Goal: Complete application form

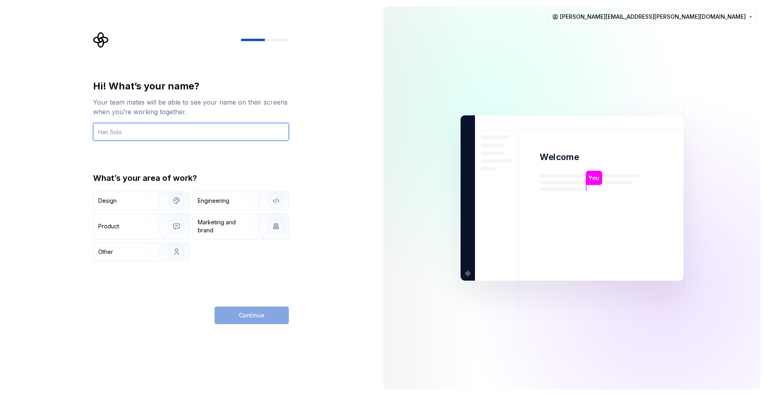
click at [226, 133] on input "text" at bounding box center [191, 132] width 196 height 18
type input "[PERSON_NAME]"
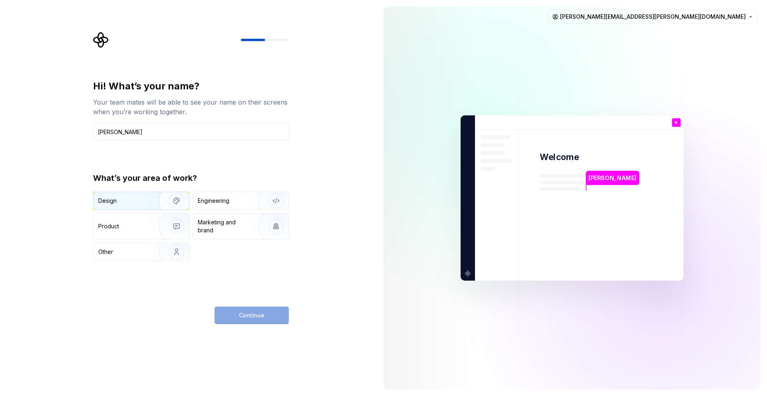
click at [177, 202] on img "button" at bounding box center [171, 201] width 51 height 54
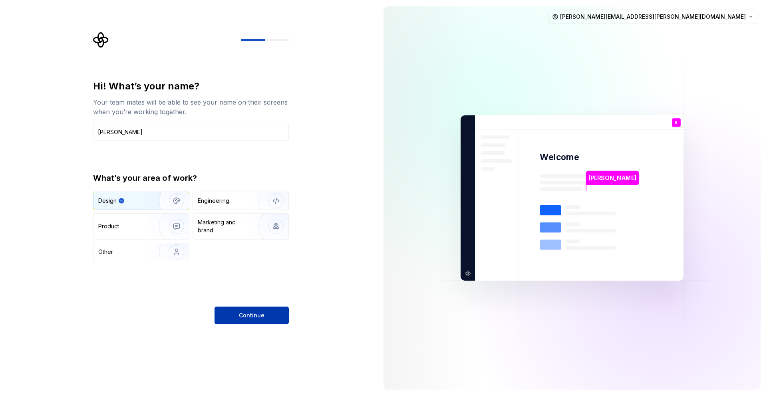
click at [278, 308] on button "Continue" at bounding box center [252, 316] width 74 height 18
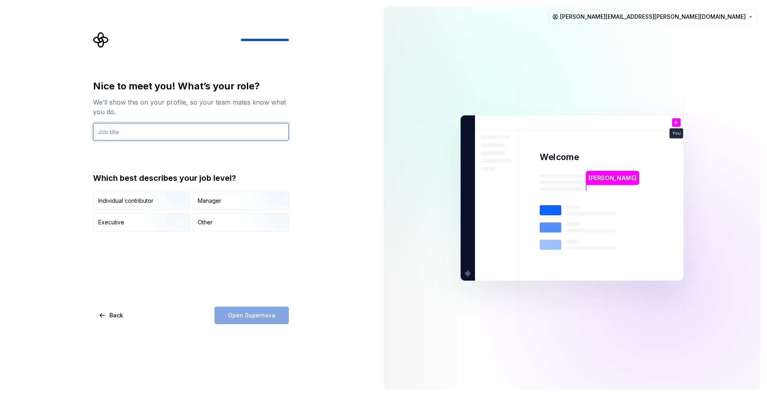
click at [255, 133] on input "text" at bounding box center [191, 132] width 196 height 18
type input "Senior UX Designer"
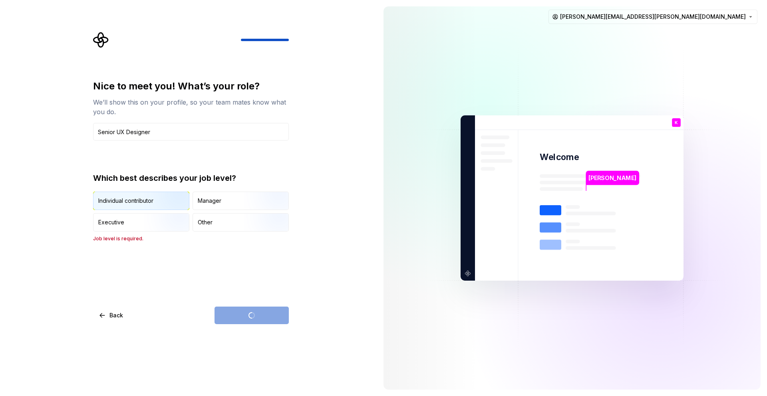
click at [171, 193] on img "button" at bounding box center [169, 211] width 51 height 54
